Goal: Task Accomplishment & Management: Complete application form

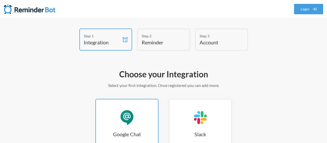
scroll to position [0, 0]
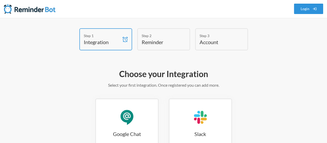
click at [301, 6] on link "Login" at bounding box center [308, 9] width 29 height 10
click at [122, 45] on span at bounding box center [125, 39] width 8 height 21
click at [179, 45] on div "Step 2 Reminder" at bounding box center [163, 39] width 53 height 22
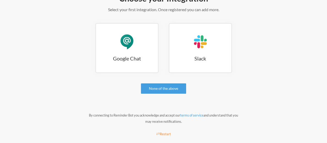
scroll to position [76, 0]
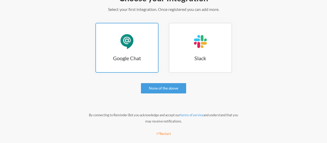
click at [125, 36] on div "Google Chat" at bounding box center [127, 42] width 16 height 16
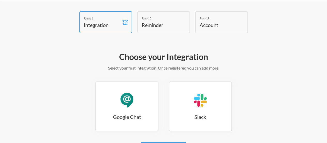
scroll to position [17, 0]
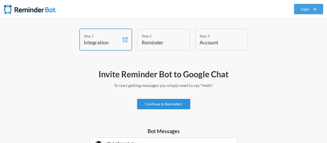
click at [181, 103] on link "Continue to Reminders" at bounding box center [163, 104] width 53 height 10
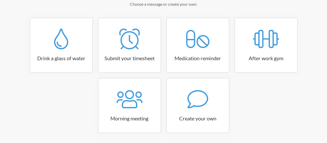
scroll to position [99, 0]
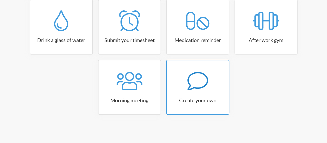
click at [190, 88] on icon at bounding box center [197, 81] width 21 height 18
select select "09:30:00"
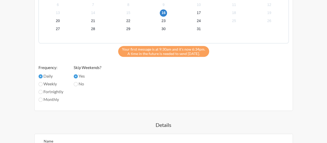
scroll to position [254, 0]
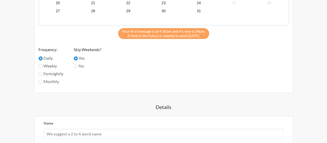
click at [43, 67] on label "Weekly" at bounding box center [51, 66] width 25 height 6
click at [43, 67] on input "Weekly" at bounding box center [41, 66] width 4 height 4
radio input "true"
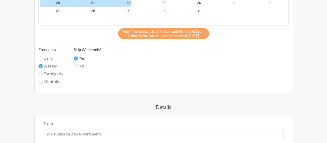
click at [47, 60] on label "Daily" at bounding box center [51, 58] width 25 height 6
click at [43, 60] on input "Daily" at bounding box center [41, 58] width 4 height 4
radio input "true"
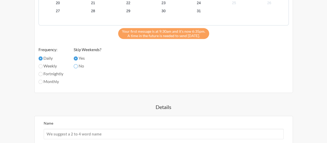
click at [78, 67] on input "No" at bounding box center [76, 66] width 4 height 4
radio input "true"
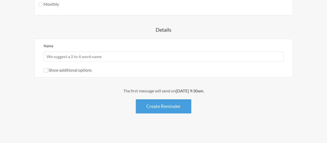
scroll to position [332, 0]
click at [99, 54] on input "Name" at bounding box center [164, 56] width 240 height 10
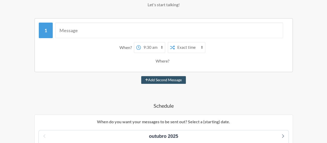
scroll to position [73, 0]
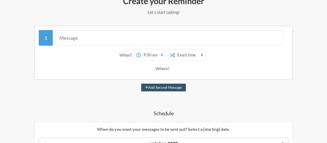
click at [146, 56] on select "12:00 am 12:15 am 12:30 am 12:45 am 1:00 am 1:15 am 1:30 am 1:45 am 2:00 am 2:1…" at bounding box center [153, 55] width 24 height 10
click at [177, 54] on select "Exact time Random time" at bounding box center [190, 55] width 30 height 10
click at [175, 50] on select "Exact time Random time" at bounding box center [190, 55] width 30 height 10
click at [186, 56] on select "Exact time Random time" at bounding box center [190, 55] width 30 height 10
select select "false"
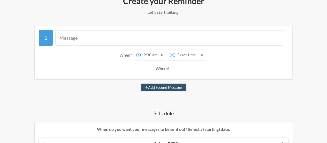
click at [175, 50] on select "Exact time Random time" at bounding box center [190, 55] width 30 height 10
click at [166, 67] on div "Where?" at bounding box center [164, 68] width 16 height 11
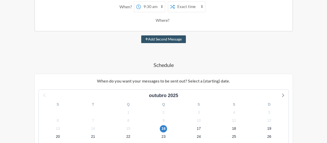
scroll to position [125, 0]
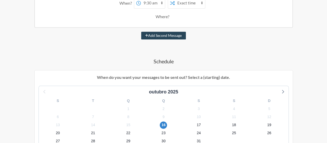
click at [153, 35] on button "Add Second Message" at bounding box center [163, 36] width 45 height 8
select select "10:30:00"
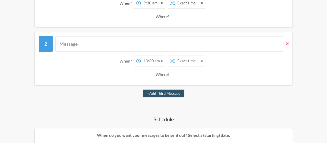
click at [288, 42] on icon at bounding box center [287, 43] width 3 height 5
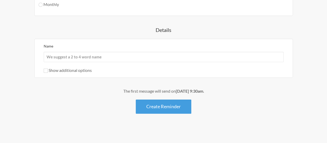
scroll to position [332, 0]
click at [85, 70] on label "Show additional options" at bounding box center [68, 69] width 48 height 5
click at [48, 70] on input "Show additional options" at bounding box center [46, 70] width 4 height 4
checkbox input "true"
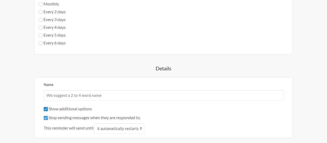
scroll to position [358, 0]
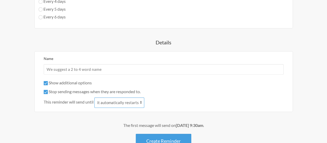
click at [121, 101] on select "it automatically restarts it is replied to" at bounding box center [119, 102] width 50 height 10
click at [106, 102] on select "it automatically restarts it is replied to" at bounding box center [119, 102] width 50 height 10
select select "1"
click at [95, 97] on select "it automatically restarts it is replied to" at bounding box center [119, 102] width 50 height 10
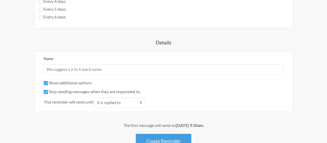
click at [123, 102] on select "it automatically restarts it is replied to" at bounding box center [119, 102] width 50 height 10
click at [80, 107] on div "Name Show additional options Hide this reminder from calendars Stop sending mes…" at bounding box center [163, 81] width 259 height 61
click at [71, 78] on div "Name Show additional options Hide this reminder from calendars Stop sending mes…" at bounding box center [164, 81] width 240 height 52
click at [71, 80] on label "Show additional options" at bounding box center [68, 82] width 48 height 5
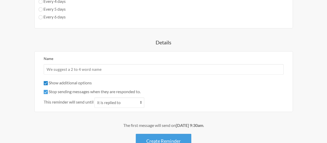
click at [48, 81] on input "Show additional options" at bounding box center [46, 83] width 4 height 4
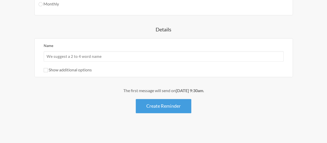
click at [71, 71] on label "Show additional options" at bounding box center [68, 69] width 48 height 5
click at [48, 71] on input "Show additional options" at bounding box center [46, 70] width 4 height 4
checkbox input "true"
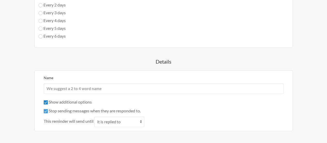
scroll to position [366, 0]
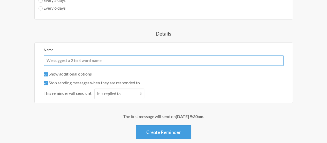
click at [88, 60] on input "Name" at bounding box center [164, 60] width 240 height 10
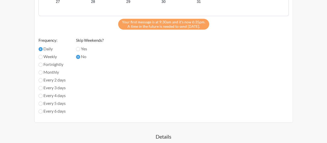
scroll to position [263, 0]
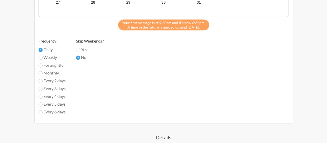
type input "gestão tarefas birdie"
click at [77, 50] on input "Yes" at bounding box center [78, 50] width 4 height 4
radio input "true"
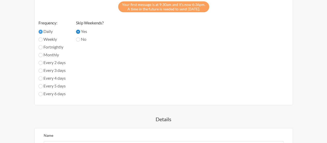
scroll to position [289, 0]
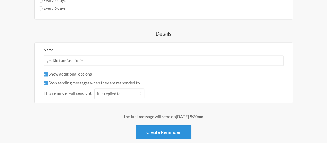
click at [165, 129] on button "Create Reminder" at bounding box center [164, 131] width 56 height 14
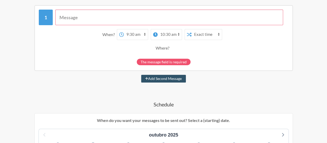
scroll to position [68, 0]
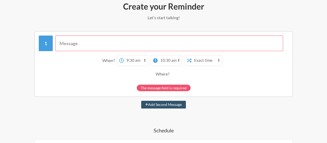
click at [98, 43] on input "text" at bounding box center [169, 43] width 228 height 16
paste input "(16/10) validação de todos do grupo @Lucas Rossarolla @Lucca Chaves Silveira (1…"
type input "(16/10) validação de todos do grupo @Lucas Rossarolla @Lucca Chaves Silveira (1…"
paste input "(16/10) validação de todos do grupo @Lucas Rossarolla @Lucca Chaves Silveira (1…"
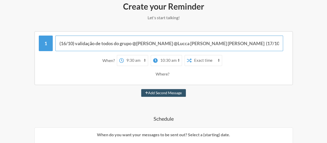
click at [223, 44] on input "(16/10) validação de todos do grupo @Lucas Rossarolla @Lucca Chaves Silveira (1…" at bounding box center [169, 43] width 228 height 16
type input "(16/10) validação de todos do grupo @Lucas Rossarolla @Lucca Chaves Silveira (1…"
click at [141, 89] on button "Add Second Message" at bounding box center [163, 93] width 45 height 8
select select "10:30:00"
select select "11:30:00"
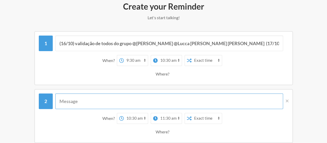
click at [127, 97] on input "text" at bounding box center [169, 101] width 228 height 16
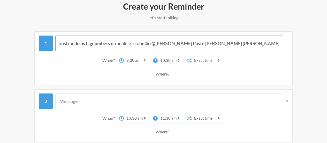
scroll to position [0, 269]
drag, startPoint x: 223, startPoint y: 43, endPoint x: 331, endPoint y: 39, distance: 108.2
type input "(16/10) validação de todos do grupo @Lucas Rossarolla @Lucca Chaves Silveira"
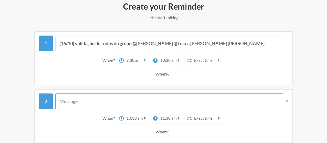
click at [97, 100] on input "text" at bounding box center [169, 101] width 228 height 16
click at [131, 101] on input "text" at bounding box center [169, 101] width 228 height 16
paste input "(17/10)fazer um SPA monstrando os bignumbers da análise + tabelão"
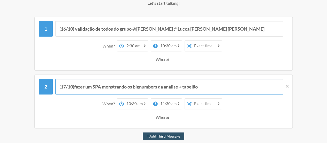
scroll to position [93, 0]
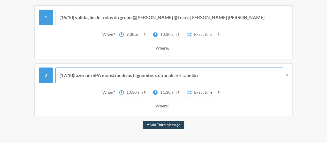
type input "(17/10)fazer um SPA monstrando os bignumbers da análise + tabelão"
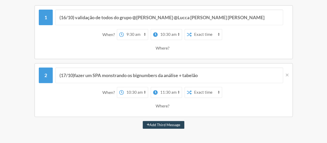
click at [179, 126] on button "Add Third Message" at bounding box center [164, 125] width 42 height 8
select select "11:30:00"
select select "12:30:00"
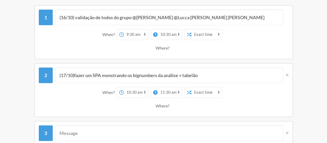
scroll to position [119, 0]
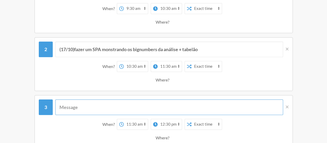
click at [105, 110] on input "text" at bounding box center [169, 107] width 228 height 16
paste input "(até 18/10) combinar jogo com time birdie sobre próximos passos) @Lucas Rossaro…"
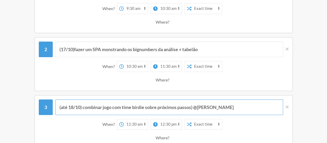
type input "(até 18/10) combinar jogo com time birdie sobre próximos passos) @Lucas Rossaro…"
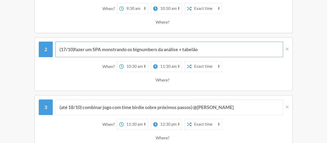
click at [215, 48] on input "(17/10)fazer um SPA monstrando os bignumbers da análise + tabelão" at bounding box center [169, 49] width 228 height 16
paste input "@Nicolas Paste Stefenoni Queiroz"
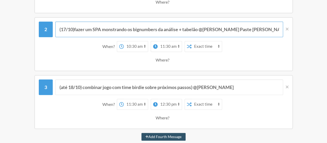
scroll to position [171, 0]
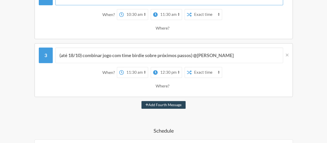
type input "(17/10)fazer um SPA monstrando os bignumbers da análise + tabelão @Nicolas Past…"
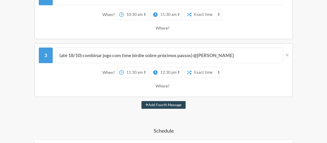
click at [164, 105] on button "Add Fourth Message" at bounding box center [164, 105] width 44 height 8
select select "12:30:00"
select select "13:30:00"
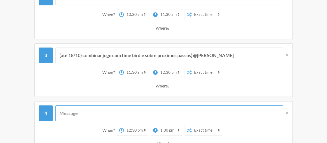
click at [136, 115] on input "text" at bounding box center [169, 113] width 228 height 16
paste input "marcar agenda com stakeholders e apresentar solução @Lucas Rossarolla"
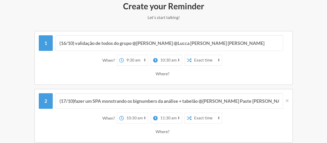
scroll to position [68, 0]
type input "marcar agenda com stakeholders e apresentar solução @Lucas Rossarolla"
click at [173, 62] on select "12:00 am 12:15 am 12:30 am 12:45 am 1:00 am 1:15 am 1:30 am 1:45 am 2:00 am 2:1…" at bounding box center [170, 60] width 24 height 10
select select "09:30:00"
click at [158, 55] on select "12:00 am 12:15 am 12:30 am 12:45 am 1:00 am 1:15 am 1:30 am 1:45 am 2:00 am 2:1…" at bounding box center [170, 60] width 24 height 10
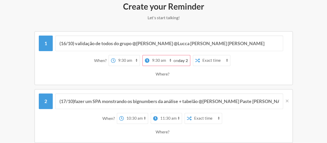
click at [184, 68] on div "When? 12:00 am 12:15 am 12:30 am 12:45 am 1:00 am 1:15 am 1:30 am 1:45 am 2:00 …" at bounding box center [164, 66] width 250 height 29
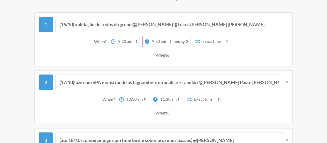
scroll to position [93, 0]
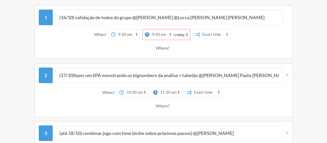
click at [166, 92] on select "12:00 am 12:15 am 12:30 am 12:45 am 1:00 am 1:15 am 1:30 am 1:45 am 2:00 am 2:1…" at bounding box center [170, 92] width 24 height 10
select select "10:30:00"
click at [158, 87] on select "12:00 am 12:15 am 12:30 am 12:45 am 1:00 am 1:15 am 1:30 am 1:45 am 2:00 am 2:1…" at bounding box center [170, 92] width 24 height 10
click at [182, 101] on div "Where?" at bounding box center [163, 105] width 245 height 11
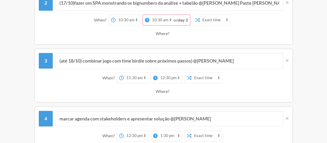
scroll to position [197, 0]
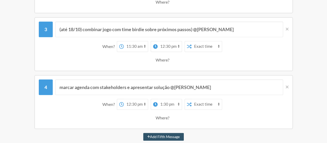
click at [172, 59] on div "Where?" at bounding box center [163, 59] width 245 height 11
click at [165, 61] on div "Where?" at bounding box center [164, 59] width 16 height 11
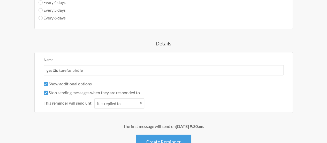
scroll to position [559, 0]
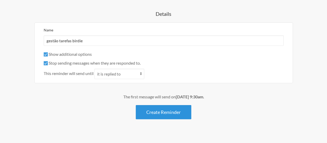
click at [184, 109] on button "Create Reminder" at bounding box center [164, 112] width 56 height 14
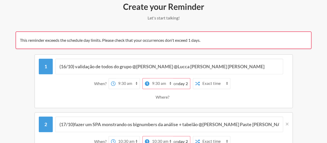
scroll to position [90, 0]
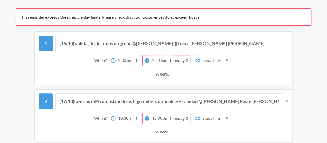
click at [172, 61] on select "12:00 am 12:15 am 12:30 am 12:45 am 1:00 am 1:15 am 1:30 am 1:45 am 2:00 am 2:1…" at bounding box center [162, 60] width 24 height 10
select select "09:45:00"
click at [158, 55] on select "12:00 am 12:15 am 12:30 am 12:45 am 1:00 am 1:15 am 1:30 am 1:45 am 2:00 am 2:1…" at bounding box center [162, 60] width 24 height 10
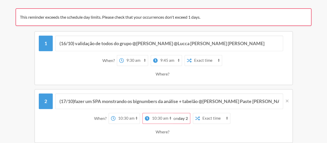
click at [179, 115] on strong "day 2" at bounding box center [183, 117] width 10 height 5
click at [166, 113] on select "12:00 am 12:15 am 12:30 am 12:45 am 1:00 am 1:15 am 1:30 am 1:45 am 2:00 am 2:1…" at bounding box center [162, 118] width 24 height 10
select select "10:45:00"
click at [158, 113] on select "12:00 am 12:15 am 12:30 am 12:45 am 1:00 am 1:15 am 1:30 am 1:45 am 2:00 am 2:1…" at bounding box center [162, 118] width 24 height 10
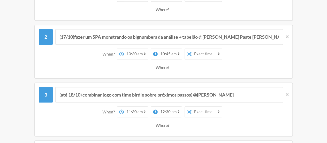
scroll to position [168, 0]
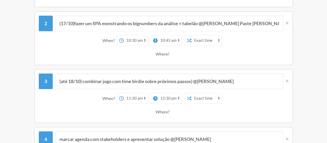
click at [140, 40] on select "12:00 am 12:15 am 12:30 am 12:45 am 1:00 am 1:15 am 1:30 am 1:45 am 2:00 am 2:1…" at bounding box center [136, 40] width 24 height 10
select select "09:30:00"
click at [124, 35] on select "12:00 am 12:15 am 12:30 am 12:45 am 1:00 am 1:15 am 1:30 am 1:45 am 2:00 am 2:1…" at bounding box center [136, 40] width 24 height 10
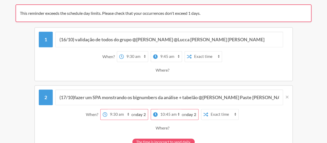
scroll to position [90, 0]
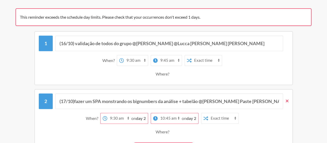
click at [287, 101] on icon at bounding box center [287, 100] width 3 height 3
type input "(até 18/10) combinar jogo com time birdie sobre próximos passos) @Lucas Rossaro…"
select select "11:30:00"
select select "12:30:00"
type input "marcar agenda com stakeholders e apresentar solução @Lucas Rossarolla"
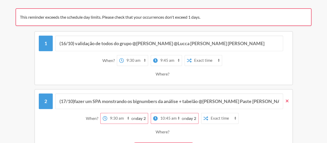
select select "12:30:00"
select select "13:30:00"
click at [287, 101] on icon at bounding box center [287, 100] width 3 height 3
type input "marcar agenda com stakeholders e apresentar solução @Lucas Rossarolla"
select select "12:30:00"
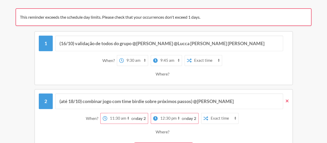
select select "13:30:00"
click at [287, 101] on icon at bounding box center [287, 100] width 3 height 3
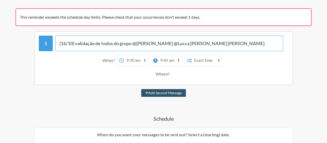
click at [106, 41] on input "(16/10) validação de todos do grupo @Lucas Rossarolla @Lucca Chaves Silveira" at bounding box center [169, 43] width 228 height 16
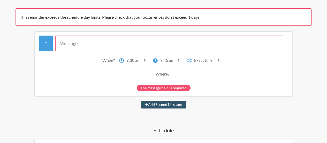
paste input "próximos passos: (16/10) validação de todos do grupo @[PERSON_NAME] @Lucca [PER…"
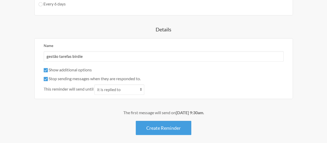
scroll to position [415, 0]
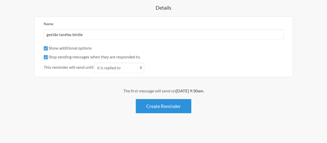
type input "próximos passos: (16/10) validação de todos do grupo @[PERSON_NAME] @Lucca [PER…"
click at [174, 104] on button "Create Reminder" at bounding box center [164, 106] width 56 height 14
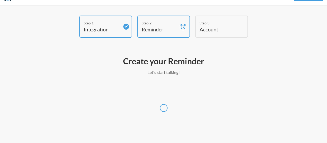
scroll to position [13, 0]
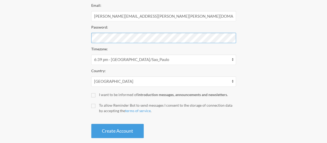
scroll to position [126, 0]
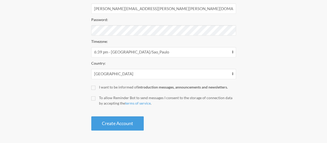
click at [98, 99] on label "To allow Reminder Bot to send messages I consent to the storage of connection d…" at bounding box center [163, 100] width 145 height 11
click at [95, 99] on input "To allow Reminder Bot to send messages I consent to the storage of connection d…" at bounding box center [93, 98] width 4 height 4
click at [94, 99] on input "To allow Reminder Bot to send messages I consent to the storage of connection d…" at bounding box center [93, 98] width 4 height 4
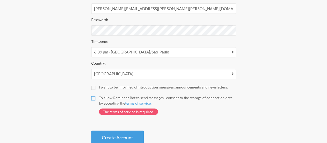
click at [92, 100] on input "To allow Reminder Bot to send messages I consent to the storage of connection d…" at bounding box center [93, 98] width 4 height 4
checkbox input "true"
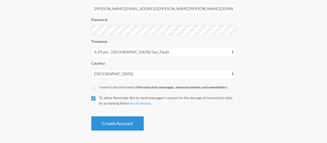
click at [102, 123] on button "Create Account" at bounding box center [117, 123] width 53 height 14
click at [100, 119] on button "Create Account" at bounding box center [117, 123] width 53 height 14
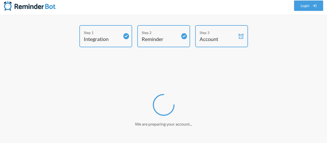
scroll to position [3, 0]
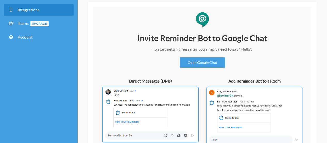
scroll to position [52, 0]
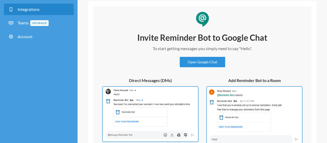
click at [191, 61] on link "Open Google Chat" at bounding box center [203, 62] width 46 height 10
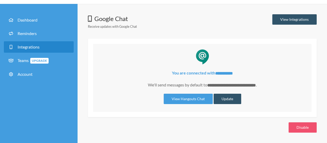
scroll to position [12, 0]
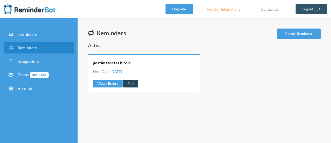
click at [135, 83] on link "Edit" at bounding box center [130, 83] width 15 height 8
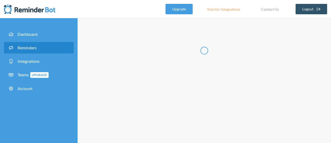
type input "gestão tarefas birdie"
checkbox input "true"
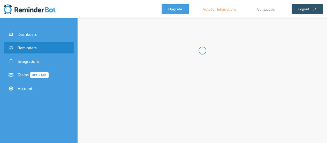
select select "09:30:00"
select select "09:45:00"
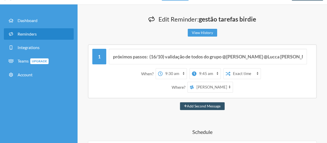
scroll to position [14, 0]
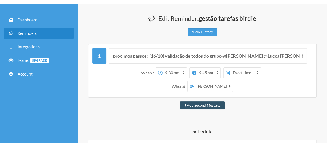
click at [211, 87] on select "[PERSON_NAME] Paste [PERSON_NAME] [PERSON_NAME]" at bounding box center [213, 86] width 39 height 10
click at [204, 87] on select "[PERSON_NAME] Paste [PERSON_NAME] [PERSON_NAME]" at bounding box center [213, 86] width 39 height 10
click at [194, 81] on select "[PERSON_NAME] Paste [PERSON_NAME] [PERSON_NAME]" at bounding box center [213, 86] width 39 height 10
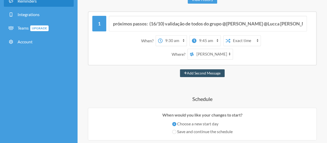
scroll to position [51, 0]
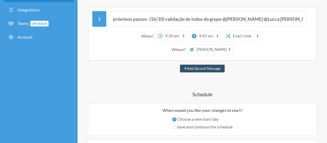
click at [29, 17] on li "Integrations" at bounding box center [39, 10] width 70 height 13
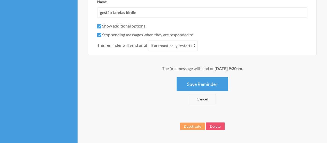
scroll to position [424, 0]
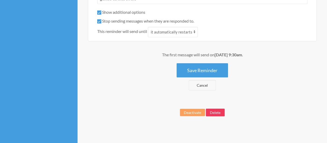
click at [211, 112] on button "Delete" at bounding box center [215, 112] width 19 height 8
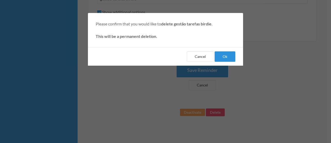
click at [224, 53] on button "Ok" at bounding box center [225, 56] width 21 height 10
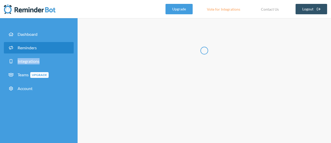
select select "10:30:00"
select select "11:30:00"
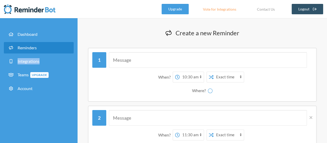
click at [23, 7] on img at bounding box center [30, 9] width 52 height 10
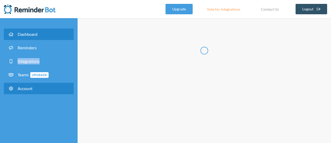
click at [26, 91] on link "Account" at bounding box center [39, 88] width 70 height 11
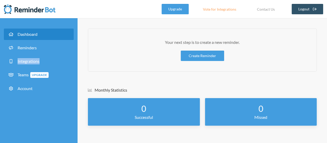
select select "**"
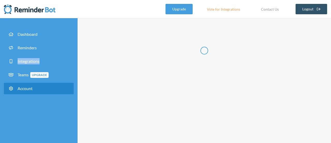
type input "*******"
type input "**********"
select select "**"
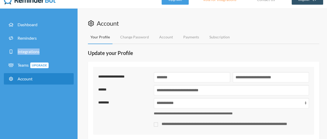
scroll to position [9, 0]
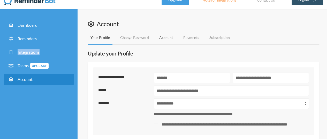
click at [165, 35] on link "Account" at bounding box center [166, 38] width 19 height 14
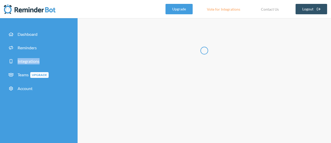
type input "**********"
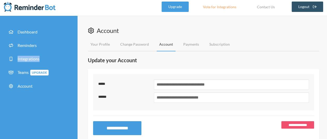
scroll to position [15, 0]
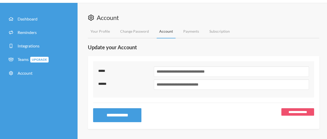
click at [292, 107] on div "**********" at bounding box center [204, 92] width 232 height 73
click at [293, 108] on link "**********" at bounding box center [298, 112] width 33 height 8
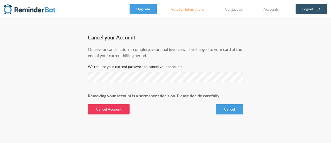
click at [120, 110] on button "Cancel Account" at bounding box center [109, 109] width 42 height 10
